Goal: Communication & Community: Answer question/provide support

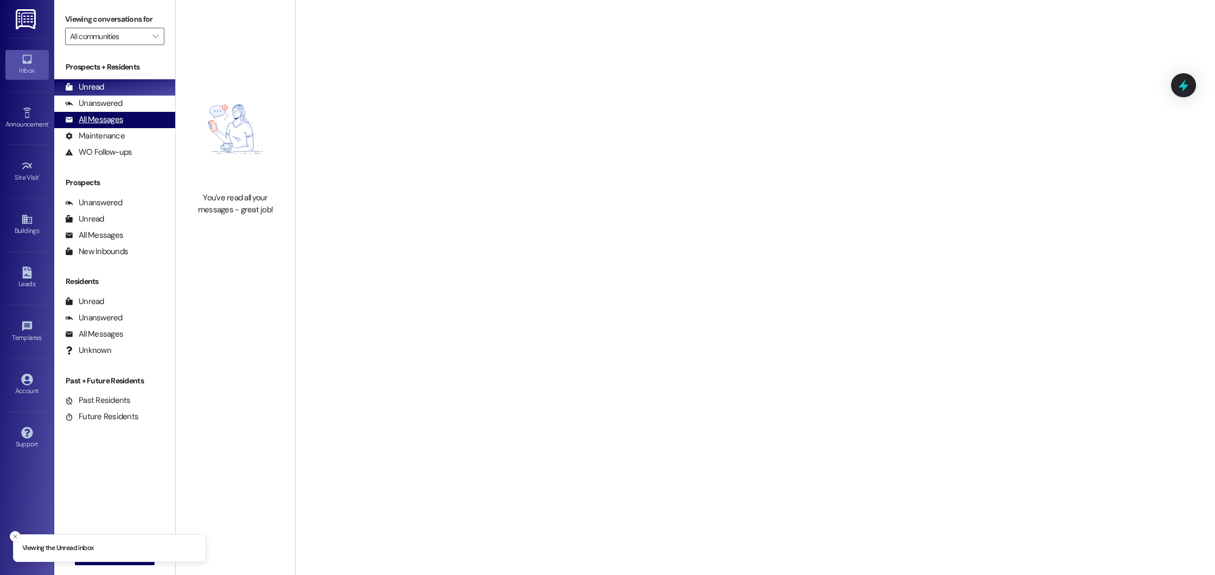
click at [122, 117] on div "All Messages" at bounding box center [94, 119] width 58 height 11
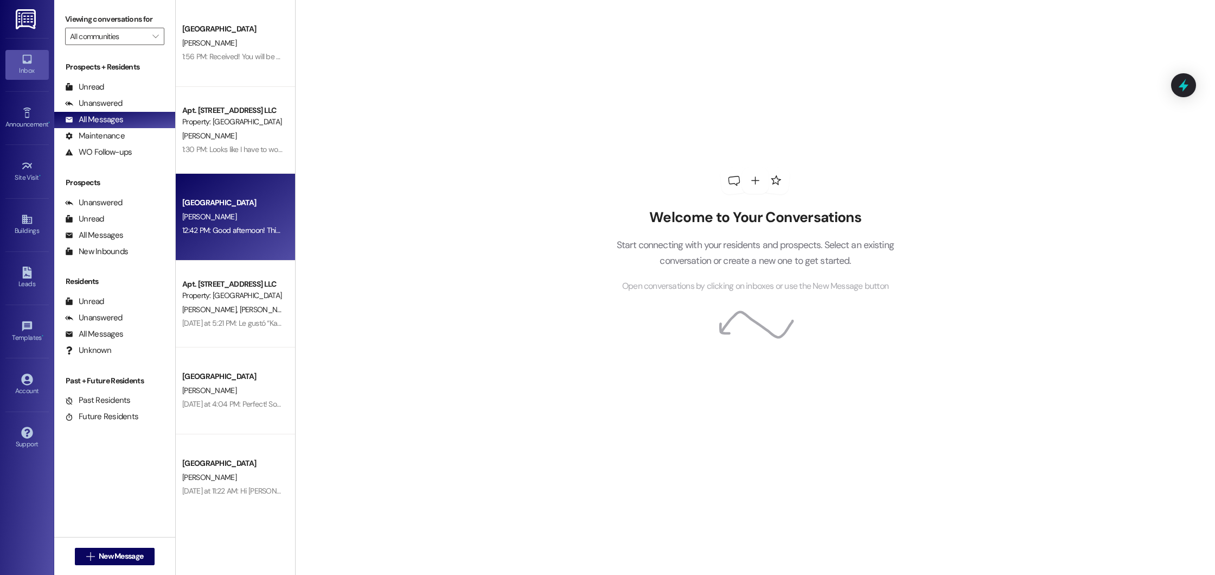
click at [219, 215] on div "[PERSON_NAME]" at bounding box center [232, 217] width 103 height 14
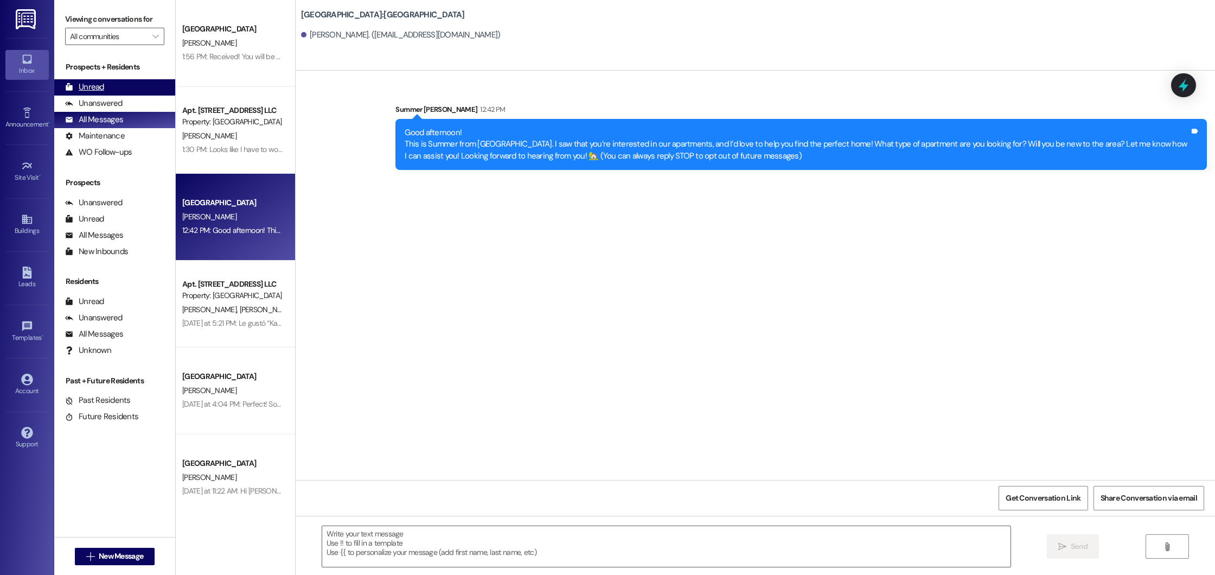
click at [105, 84] on div "Unread (0)" at bounding box center [114, 87] width 121 height 16
